Goal: Check status: Check status

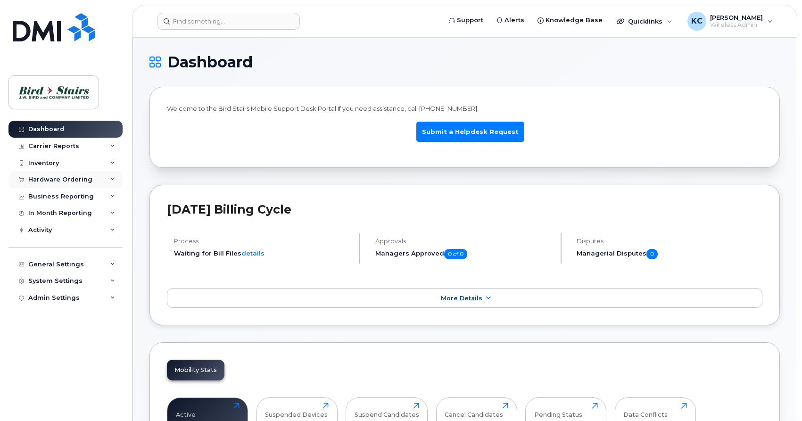
click at [56, 179] on div "Hardware Ordering" at bounding box center [60, 180] width 64 height 8
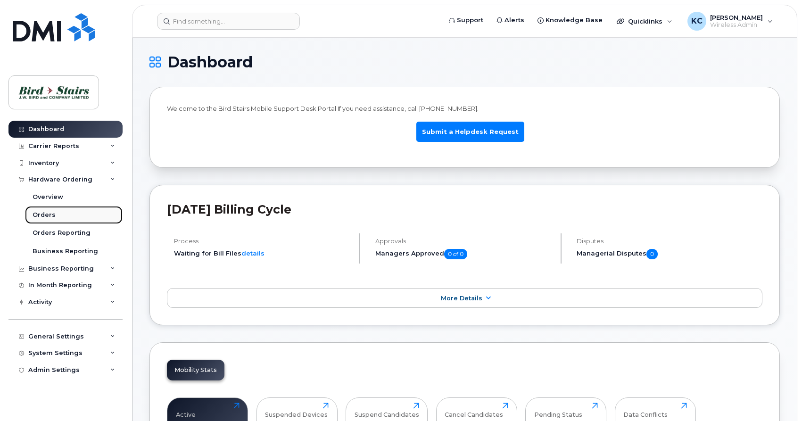
click at [43, 220] on link "Orders" at bounding box center [74, 215] width 98 height 18
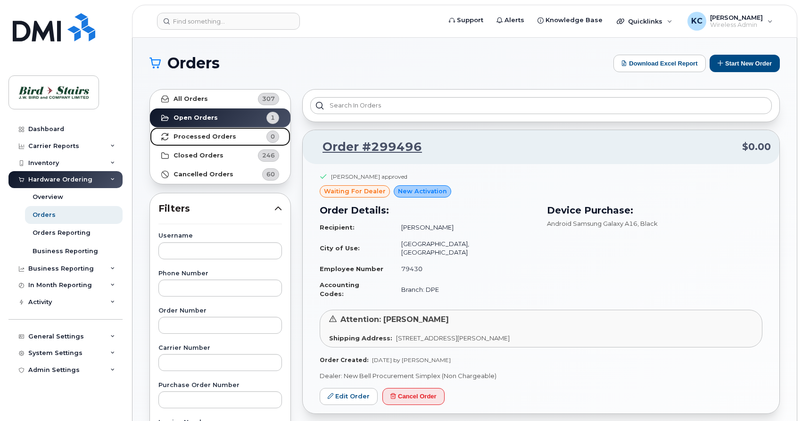
click at [191, 136] on strong "Processed Orders" at bounding box center [205, 137] width 63 height 8
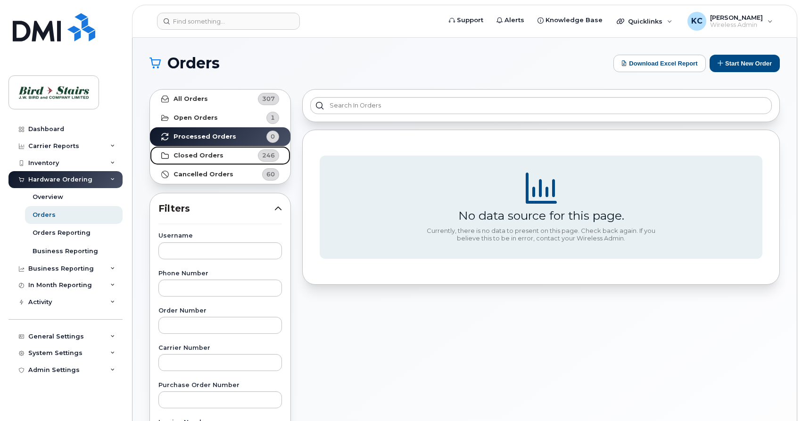
click at [222, 154] on link "Closed Orders 246" at bounding box center [220, 155] width 141 height 19
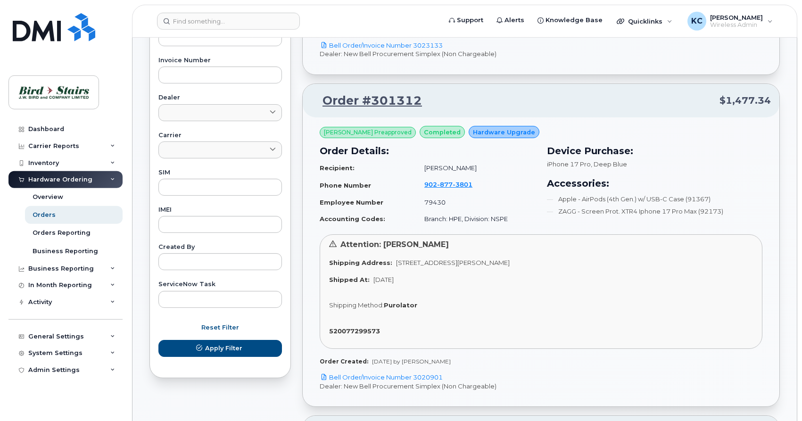
scroll to position [385, 0]
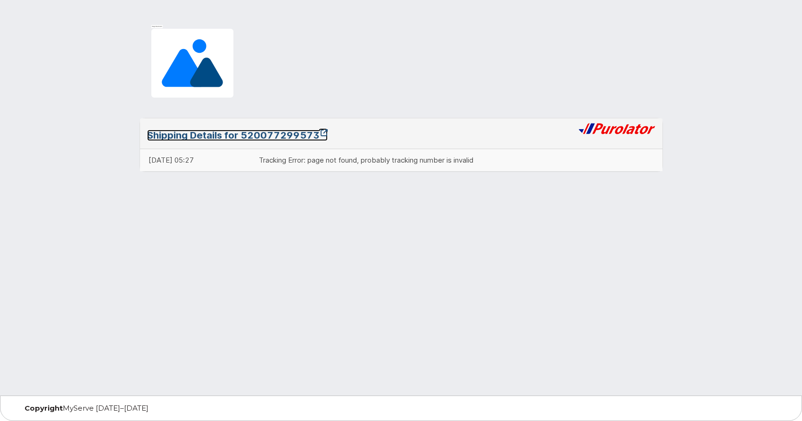
click at [277, 135] on link "Shipping Details for 520077299573" at bounding box center [237, 135] width 181 height 11
